Goal: Navigation & Orientation: Find specific page/section

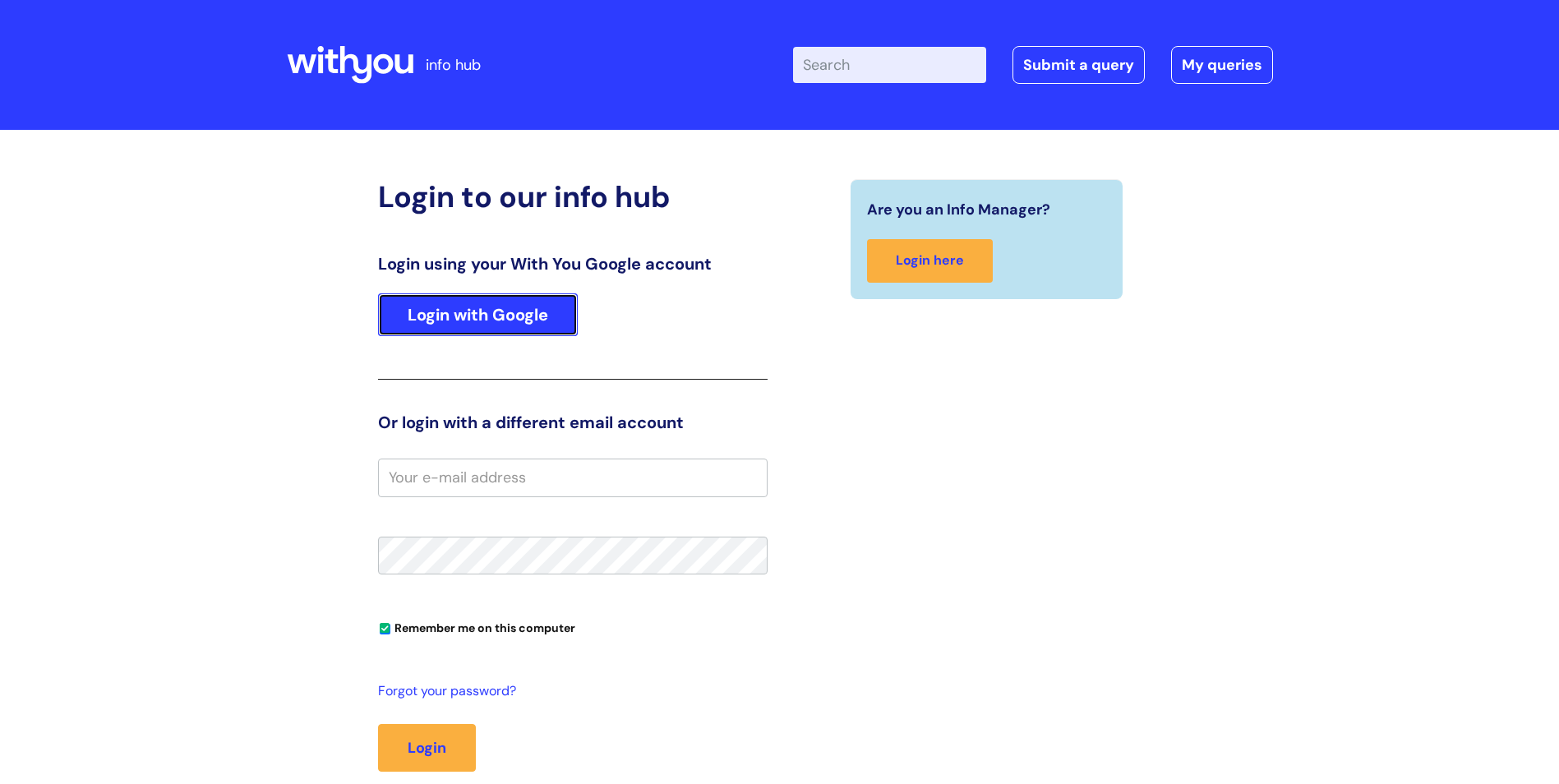
click at [526, 315] on link "Login with Google" at bounding box center [478, 313] width 200 height 42
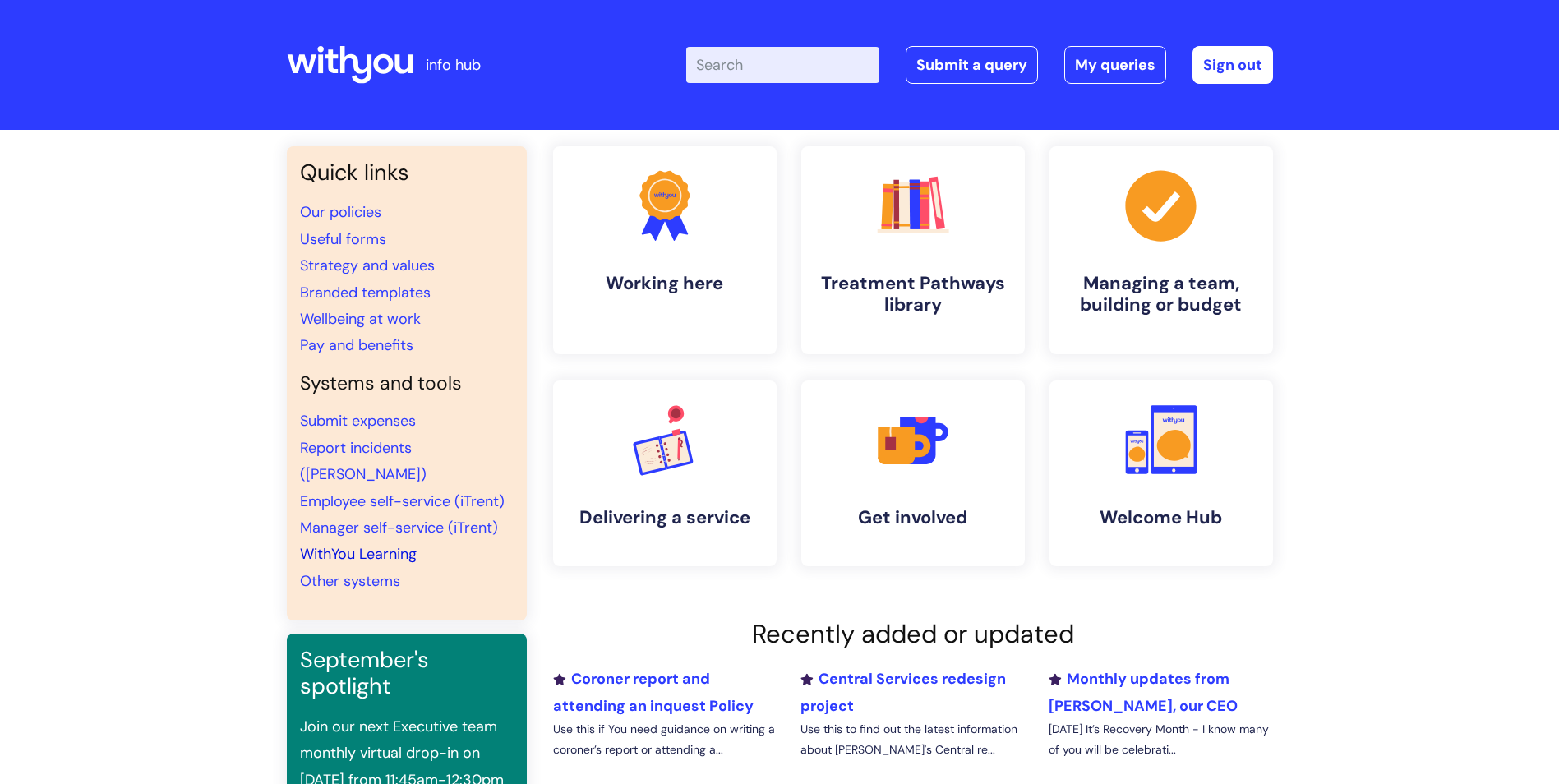
click at [345, 543] on link "WithYou Learning" at bounding box center [358, 553] width 117 height 20
click at [438, 491] on link "Employee self-service (iTrent)" at bounding box center [402, 501] width 204 height 20
click at [344, 543] on link "WithYou Learning" at bounding box center [358, 553] width 117 height 20
click at [363, 209] on link "Our policies" at bounding box center [340, 212] width 82 height 20
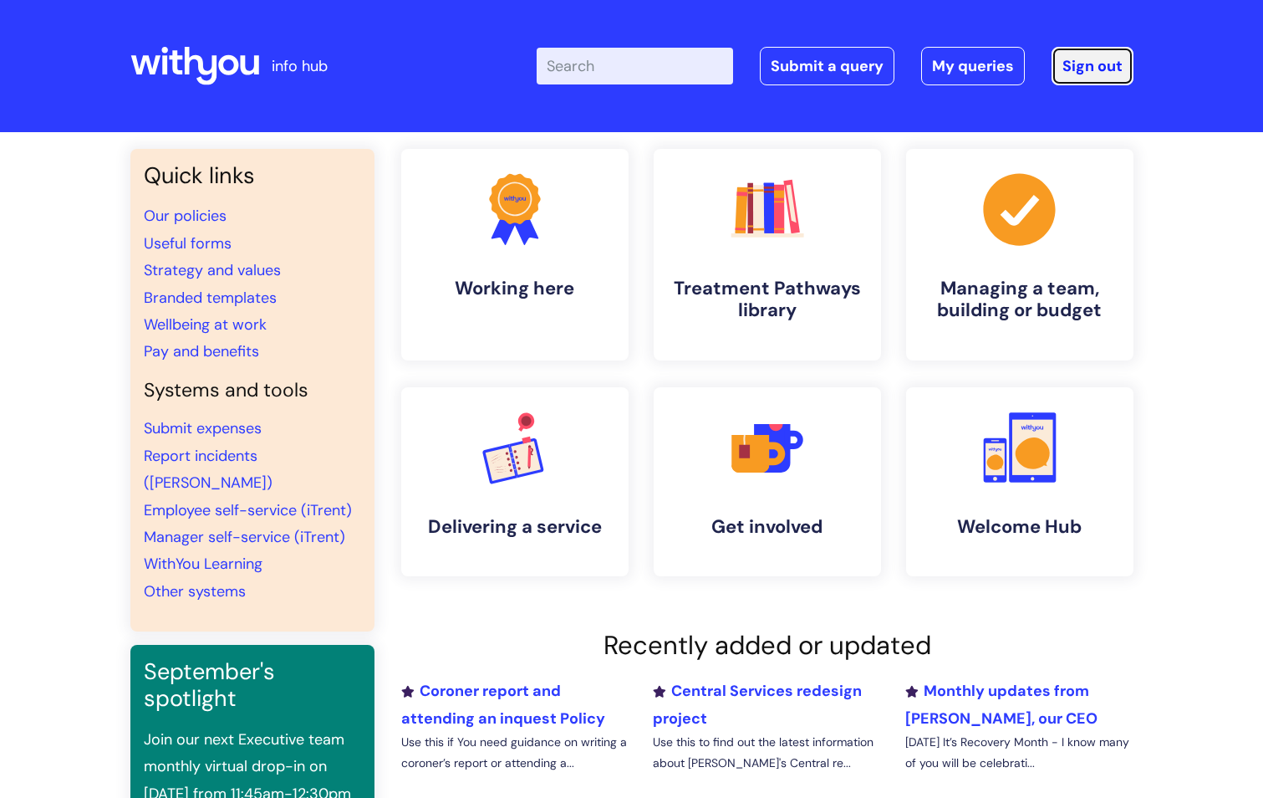
click at [1098, 57] on link "Sign out" at bounding box center [1093, 66] width 82 height 38
